Goal: Book appointment/travel/reservation

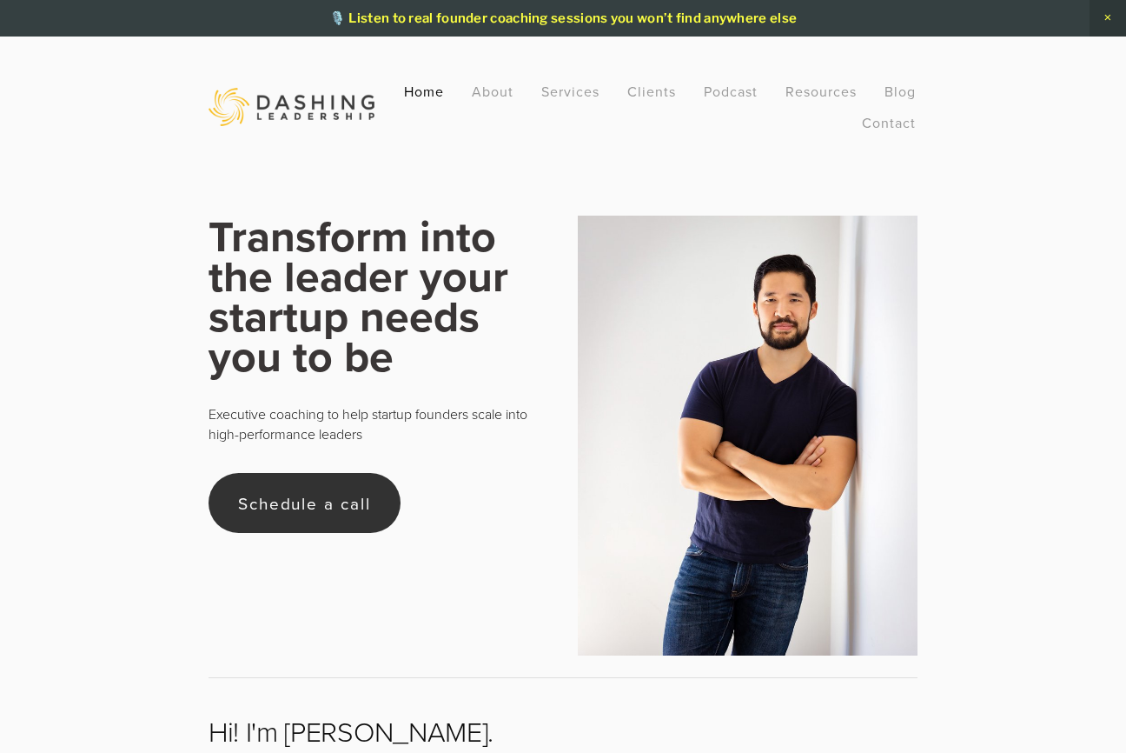
click at [288, 500] on link "Schedule a call" at bounding box center [305, 503] width 192 height 60
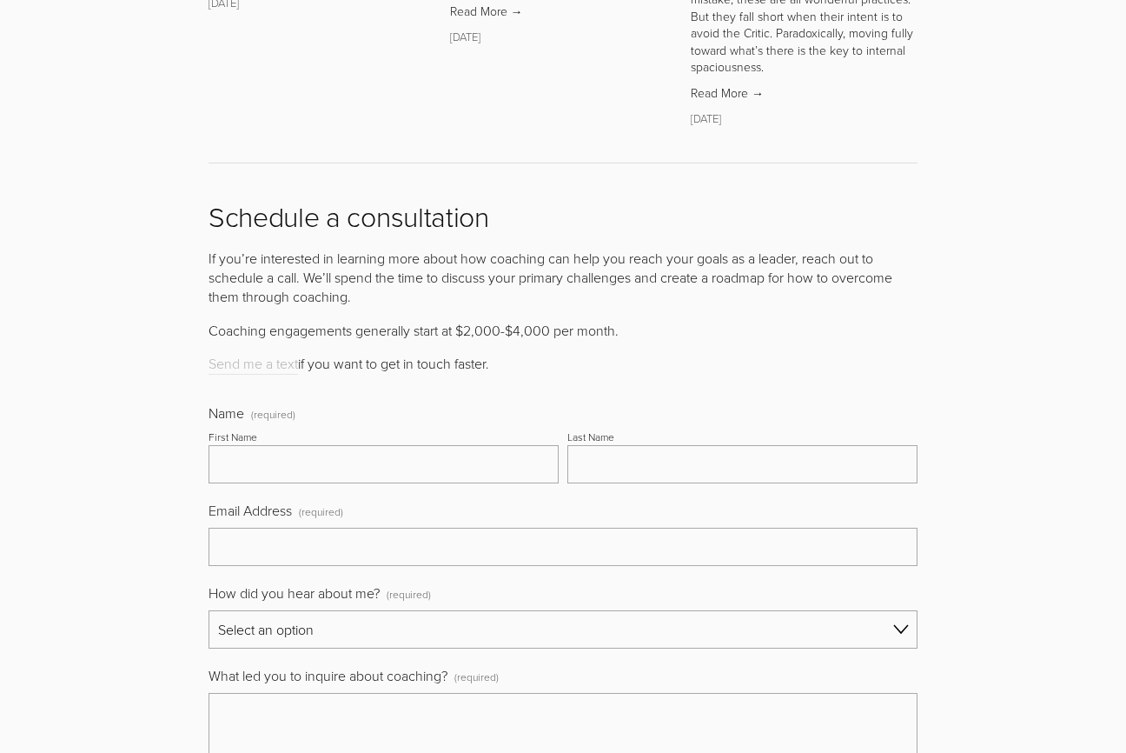
scroll to position [6451, 0]
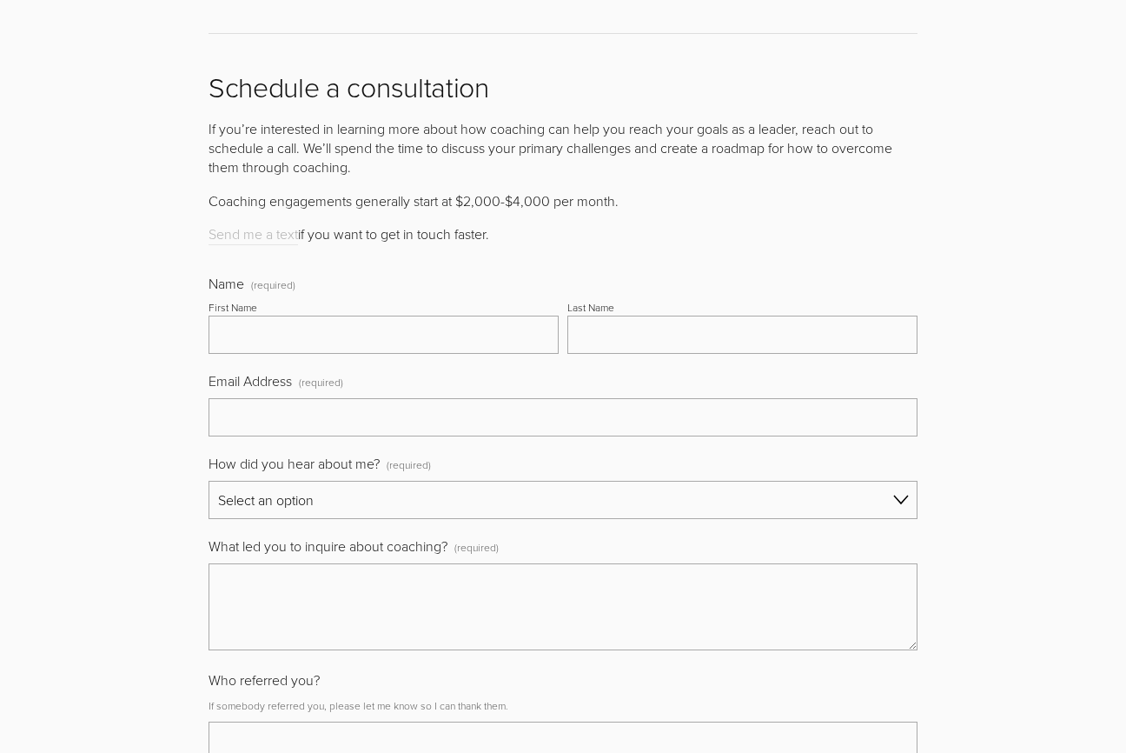
click at [357, 315] on input "First Name" at bounding box center [384, 334] width 350 height 38
click at [249, 224] on link "Send me a text" at bounding box center [254, 234] width 90 height 21
click at [313, 119] on div "If you’re interested in learning more about how coaching can help you reach you…" at bounding box center [563, 181] width 709 height 125
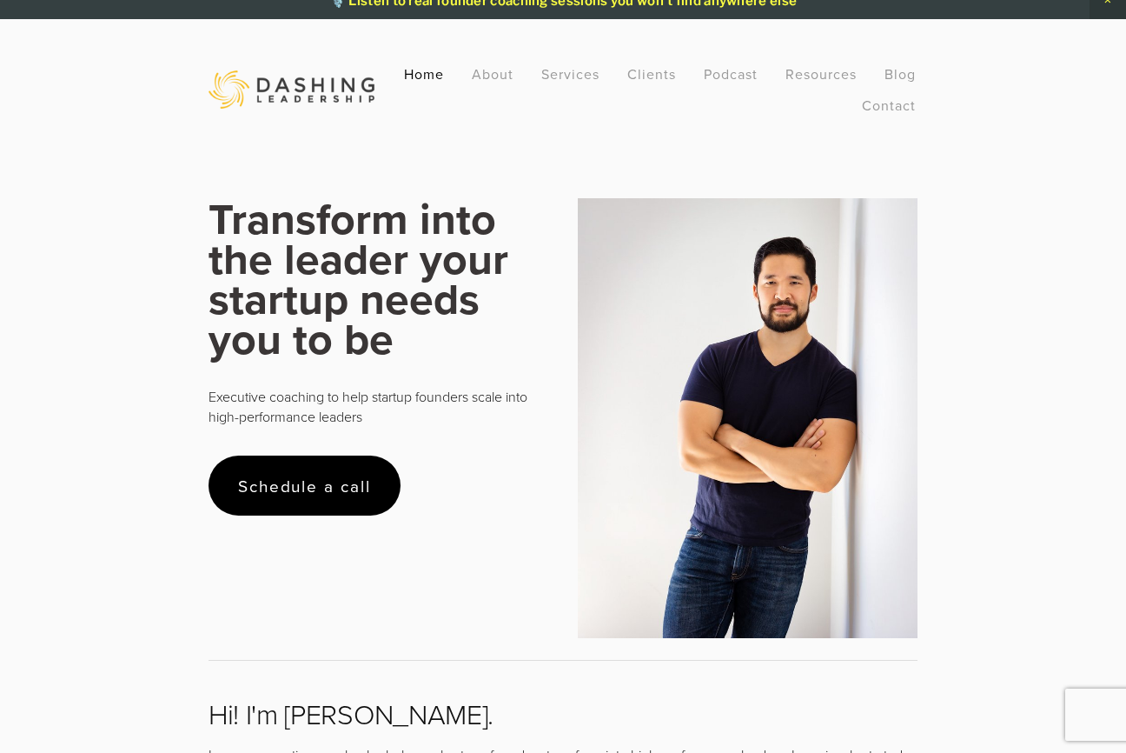
scroll to position [0, 0]
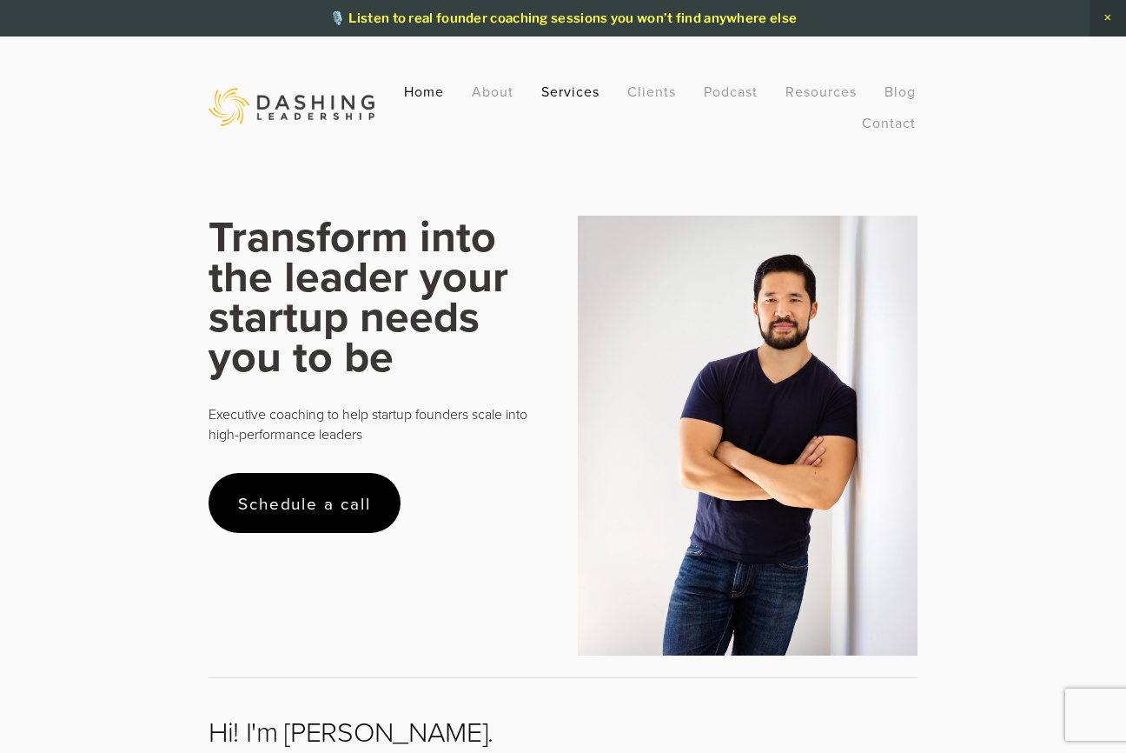
click at [568, 92] on link "Services" at bounding box center [570, 91] width 58 height 31
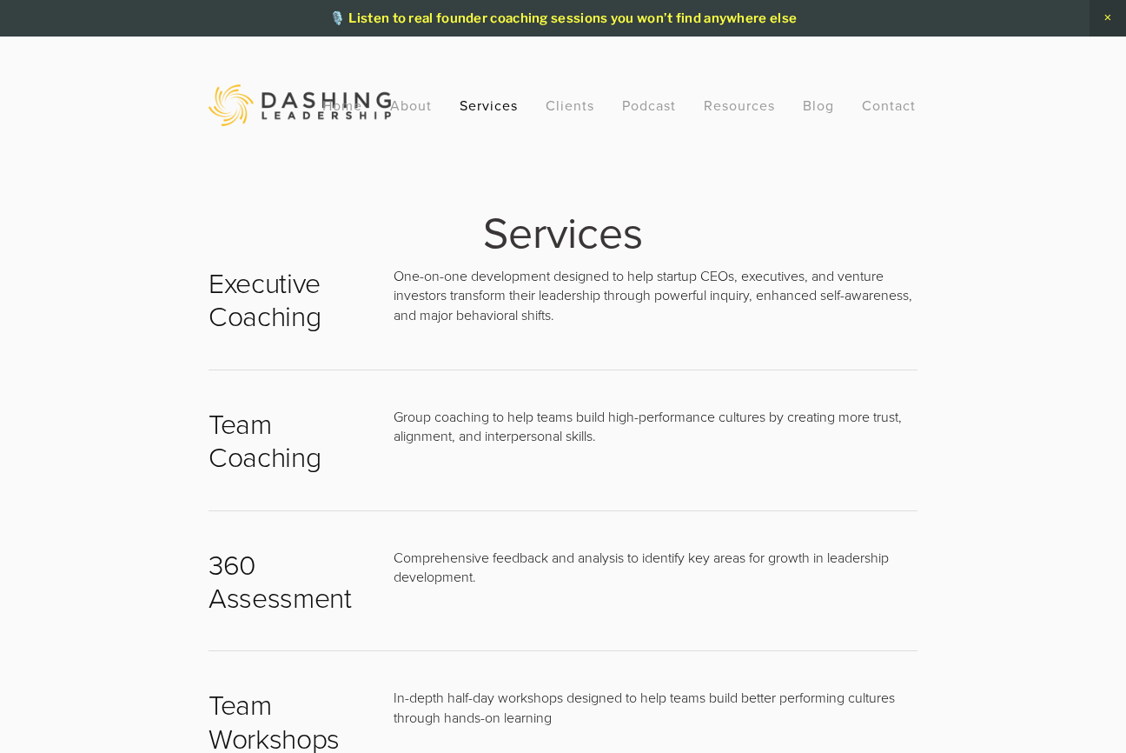
click at [388, 100] on div "Home About Services Clients Podcast Resources Recommended Reading Newsletter FA…" at bounding box center [620, 105] width 622 height 31
click at [357, 100] on link "Home" at bounding box center [342, 105] width 40 height 31
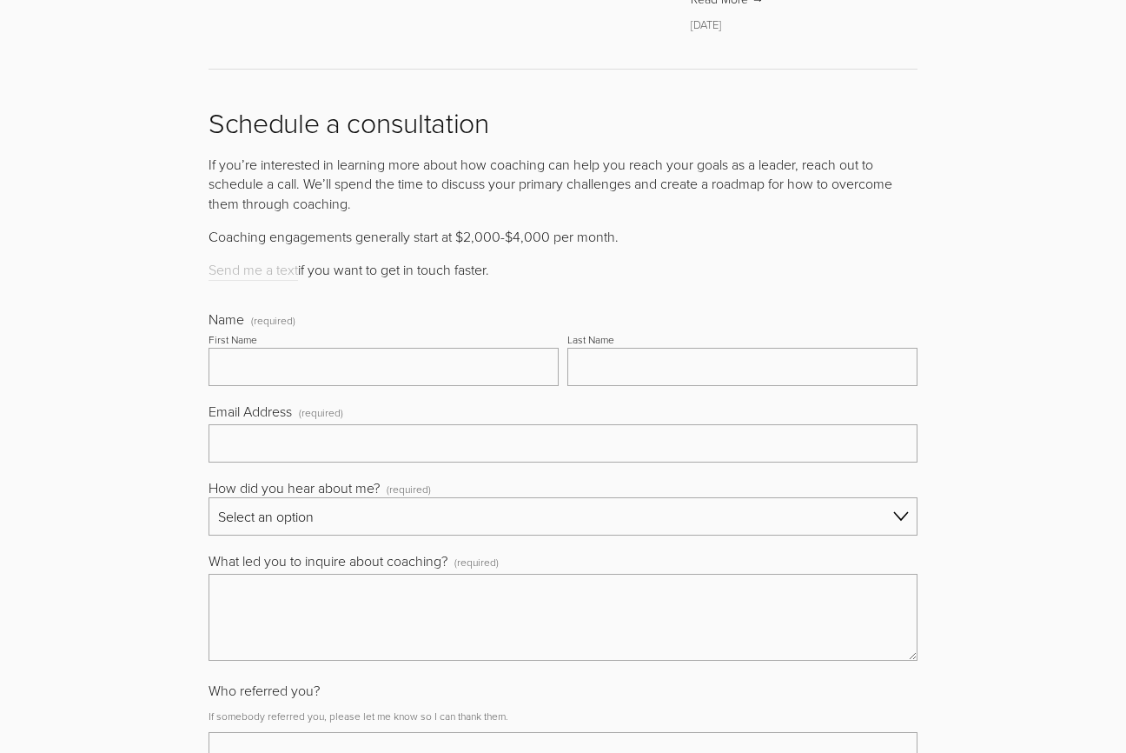
scroll to position [6415, 0]
click at [272, 257] on link "Send me a text" at bounding box center [254, 267] width 90 height 21
click at [359, 152] on p "If you’re interested in learning more about how coaching can help you reach you…" at bounding box center [563, 181] width 709 height 58
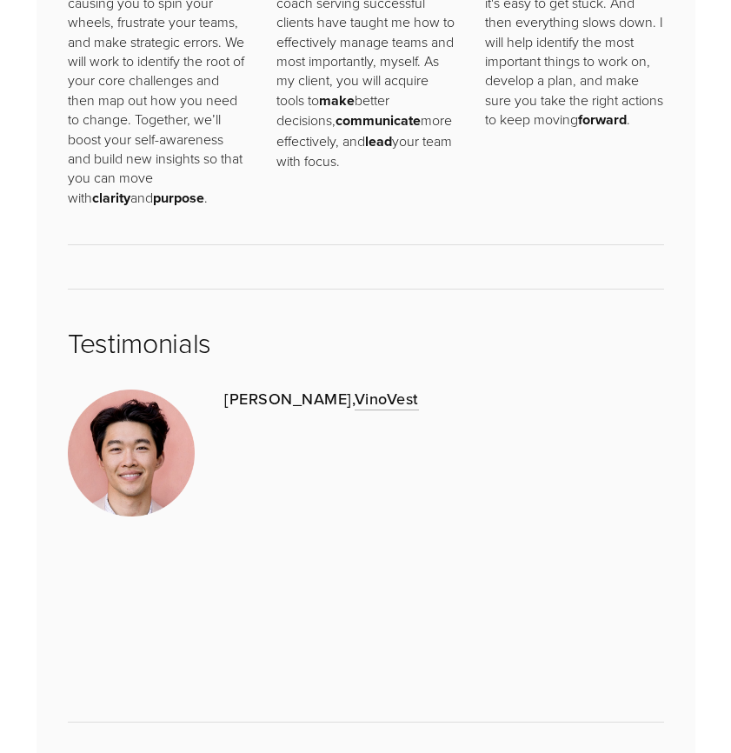
scroll to position [0, 0]
